Goal: Information Seeking & Learning: Learn about a topic

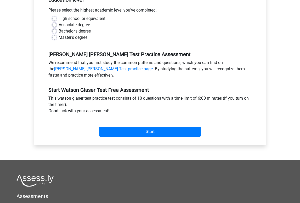
scroll to position [80, 0]
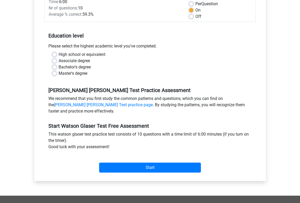
click at [59, 67] on label "Bachelor's degree" at bounding box center [75, 67] width 32 height 6
click at [53, 67] on input "Bachelor's degree" at bounding box center [54, 66] width 4 height 5
radio input "true"
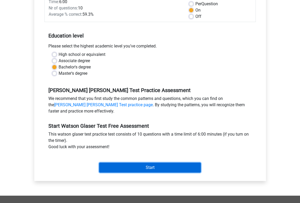
click at [116, 166] on input "Start" at bounding box center [150, 167] width 102 height 10
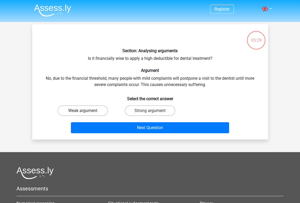
click at [96, 110] on label "Weak argument" at bounding box center [83, 110] width 51 height 10
click at [86, 110] on input "Weak argument" at bounding box center [84, 111] width 3 height 3
radio input "true"
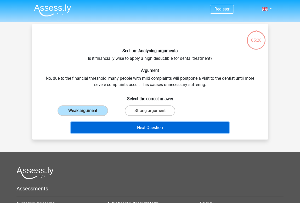
click at [132, 127] on button "Next Question" at bounding box center [150, 127] width 158 height 11
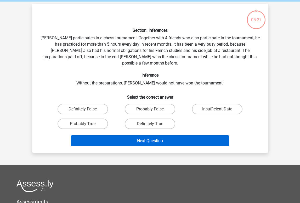
scroll to position [24, 0]
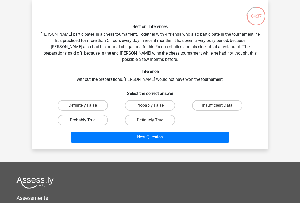
click at [97, 115] on label "Probably True" at bounding box center [83, 120] width 51 height 10
click at [86, 120] on input "Probably True" at bounding box center [84, 121] width 3 height 3
radio input "true"
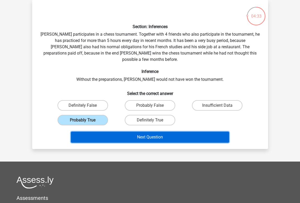
click at [138, 131] on button "Next Question" at bounding box center [150, 136] width 158 height 11
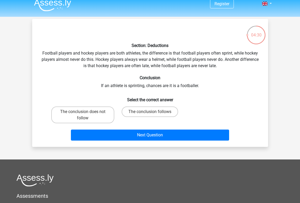
scroll to position [0, 0]
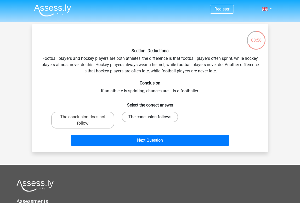
click at [139, 117] on label "The conclusion follows" at bounding box center [150, 116] width 57 height 10
click at [150, 117] on input "The conclusion follows" at bounding box center [151, 118] width 3 height 3
radio input "true"
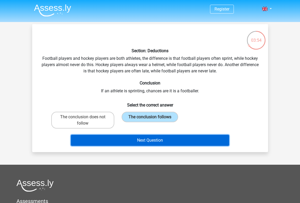
click at [151, 137] on button "Next Question" at bounding box center [150, 140] width 158 height 11
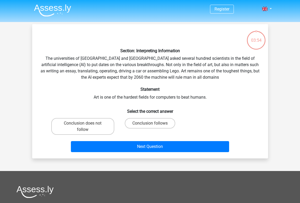
scroll to position [24, 0]
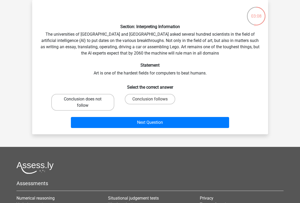
drag, startPoint x: 89, startPoint y: 102, endPoint x: 105, endPoint y: 108, distance: 16.9
click at [89, 102] on label "Conclusion does not follow" at bounding box center [82, 102] width 63 height 17
click at [86, 102] on input "Conclusion does not follow" at bounding box center [84, 100] width 3 height 3
radio input "true"
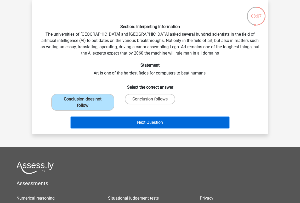
click at [136, 122] on button "Next Question" at bounding box center [150, 122] width 158 height 11
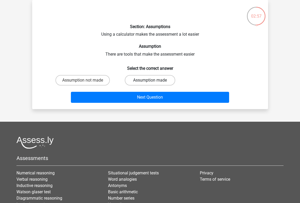
click at [143, 83] on label "Assumption made" at bounding box center [150, 80] width 51 height 10
click at [150, 83] on input "Assumption made" at bounding box center [151, 81] width 3 height 3
radio input "true"
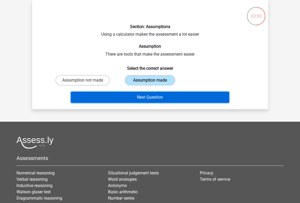
click at [144, 93] on button "Next Question" at bounding box center [150, 97] width 158 height 11
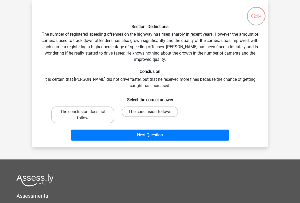
click at [139, 110] on label "The conclusion follows" at bounding box center [150, 111] width 57 height 10
click at [150, 111] on input "The conclusion follows" at bounding box center [151, 112] width 3 height 3
radio input "true"
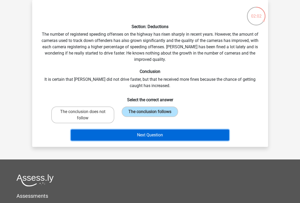
click at [144, 133] on button "Next Question" at bounding box center [150, 134] width 158 height 11
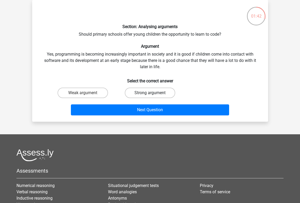
click at [143, 93] on label "Strong argument" at bounding box center [150, 92] width 51 height 10
click at [150, 93] on input "Strong argument" at bounding box center [151, 94] width 3 height 3
radio input "true"
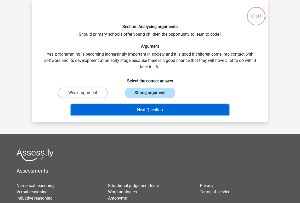
click at [171, 114] on button "Next Question" at bounding box center [150, 109] width 158 height 11
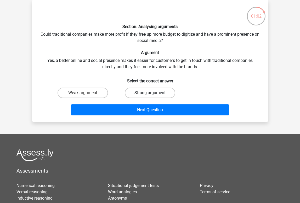
click at [151, 92] on label "Strong argument" at bounding box center [150, 92] width 51 height 10
click at [151, 93] on input "Strong argument" at bounding box center [151, 94] width 3 height 3
radio input "true"
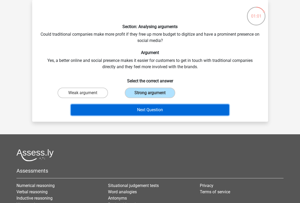
click at [162, 111] on button "Next Question" at bounding box center [150, 109] width 158 height 11
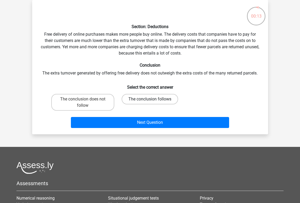
click at [147, 99] on label "The conclusion follows" at bounding box center [150, 99] width 57 height 10
click at [150, 99] on input "The conclusion follows" at bounding box center [151, 100] width 3 height 3
radio input "true"
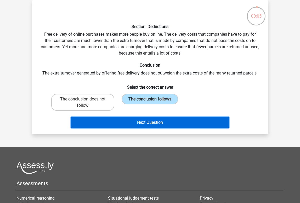
click at [147, 122] on button "Next Question" at bounding box center [150, 122] width 158 height 11
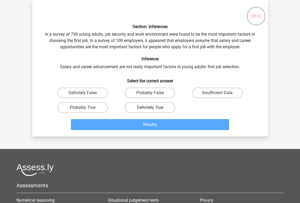
click at [133, 109] on label "Definitely True" at bounding box center [150, 107] width 51 height 10
click at [150, 109] on input "Definitely True" at bounding box center [151, 108] width 3 height 3
radio input "true"
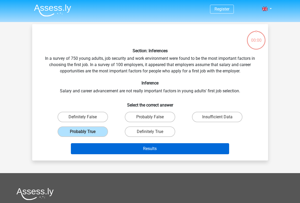
scroll to position [24, 0]
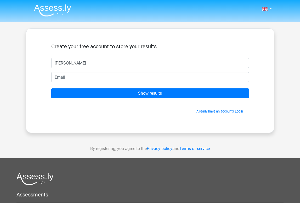
type input "[PERSON_NAME]"
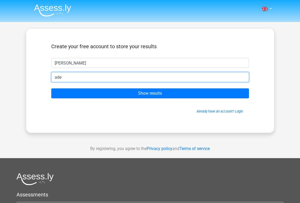
type input "[EMAIL_ADDRESS][DOMAIN_NAME]"
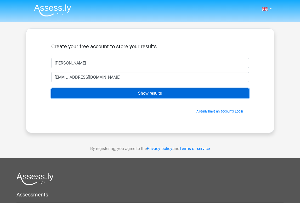
click at [148, 88] on input "Show results" at bounding box center [150, 93] width 198 height 10
click at [149, 92] on input "Show results" at bounding box center [150, 93] width 198 height 10
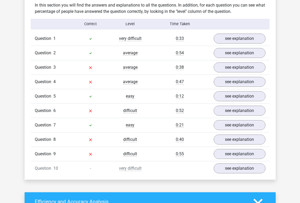
scroll to position [373, 0]
